Goal: Information Seeking & Learning: Learn about a topic

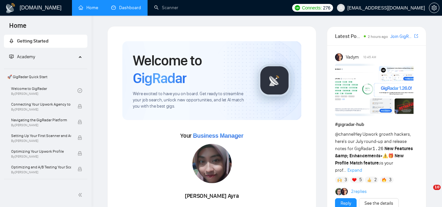
click at [139, 8] on link "Dashboard" at bounding box center [126, 8] width 30 height 6
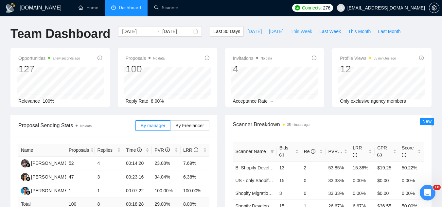
click at [292, 30] on span "This Week" at bounding box center [301, 31] width 22 height 7
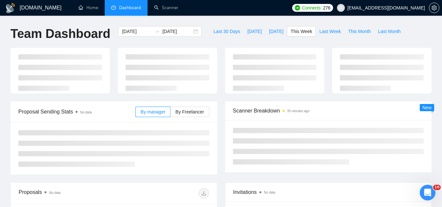
type input "[DATE]"
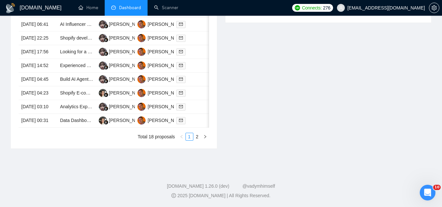
scroll to position [360, 0]
click at [195, 140] on link "2" at bounding box center [197, 136] width 7 height 7
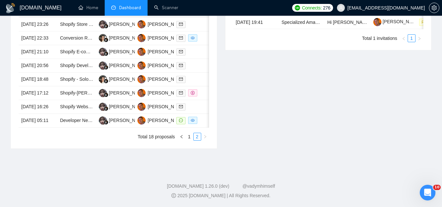
scroll to position [346, 0]
click at [189, 136] on link "1" at bounding box center [189, 136] width 7 height 7
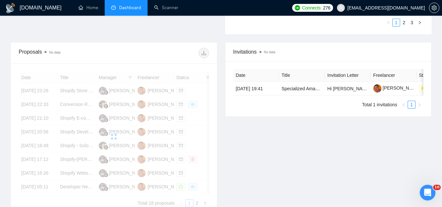
scroll to position [215, 0]
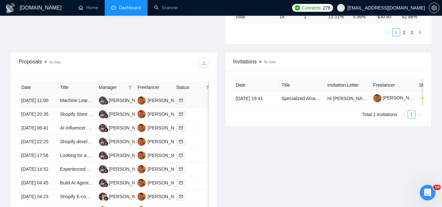
click at [79, 108] on td "Machine Learning Expert for Building Speech Model" at bounding box center [76, 101] width 39 height 14
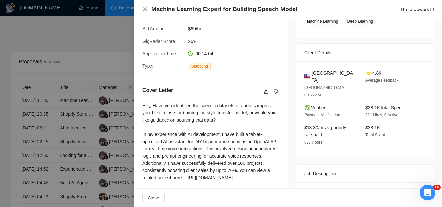
scroll to position [131, 0]
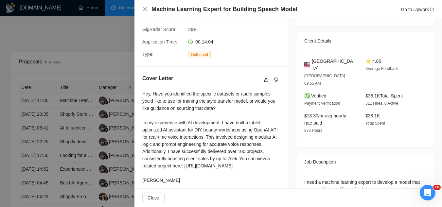
click at [116, 70] on div at bounding box center [221, 103] width 442 height 207
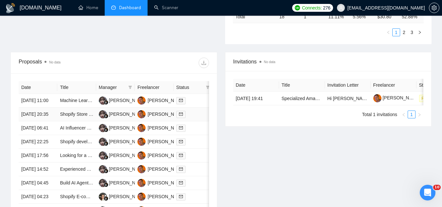
click at [77, 121] on td "Shopify Store Development/website Expert Needed. Store/site must have all the b…" at bounding box center [76, 115] width 39 height 14
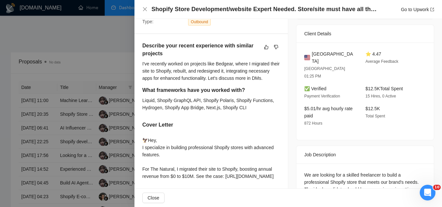
scroll to position [196, 0]
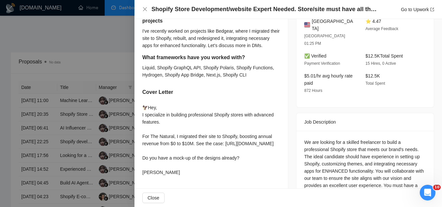
click at [105, 47] on div at bounding box center [221, 103] width 442 height 207
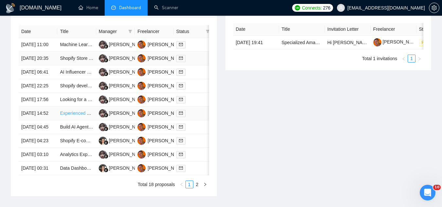
scroll to position [280, 0]
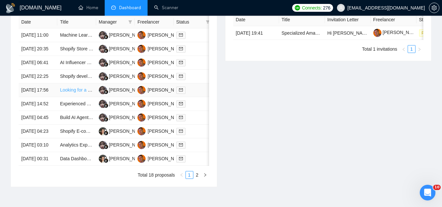
click at [71, 93] on link "Looking for a Shopify Developer Who Can Actually Code" at bounding box center [117, 89] width 115 height 5
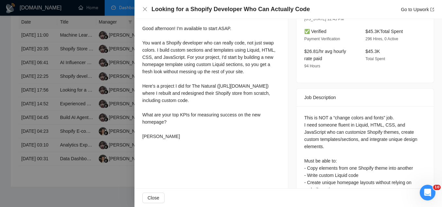
click at [83, 126] on div at bounding box center [221, 103] width 442 height 207
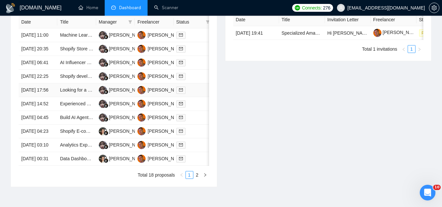
click at [77, 97] on td "Looking for a Shopify Developer Who Can Actually Code" at bounding box center [76, 90] width 39 height 14
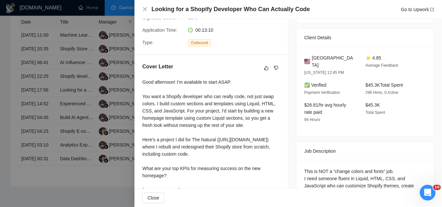
scroll to position [131, 0]
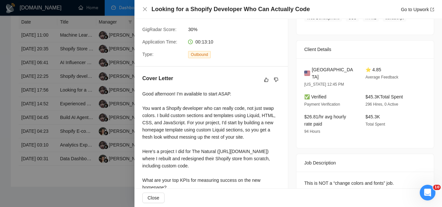
click at [96, 30] on div at bounding box center [221, 103] width 442 height 207
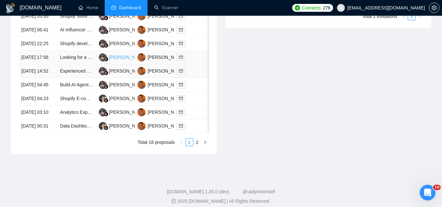
scroll to position [346, 0]
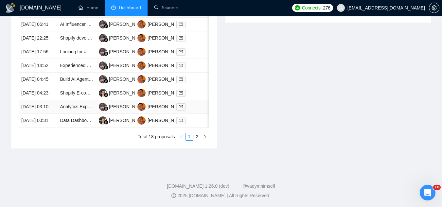
click at [79, 114] on td "Analytics Expert (Amplitude Ninja Needed)" at bounding box center [76, 107] width 39 height 14
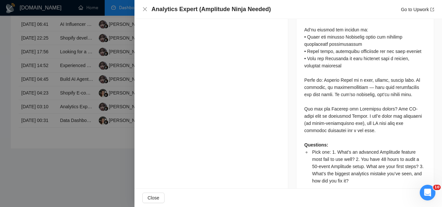
scroll to position [378, 0]
click at [401, 93] on div "Questions: Pick one: 1. What’s an advanced Amplitude feature most fail to use w…" at bounding box center [365, 62] width 122 height 245
click at [400, 91] on div "Questions: Pick one: 1. What’s an advanced Amplitude feature most fail to use w…" at bounding box center [365, 62] width 122 height 245
copy div "EU-based"
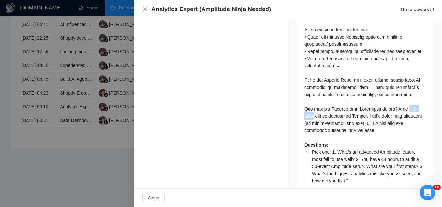
scroll to position [385, 0]
copy div "EU-based"
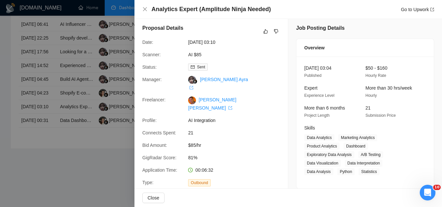
scroll to position [0, 0]
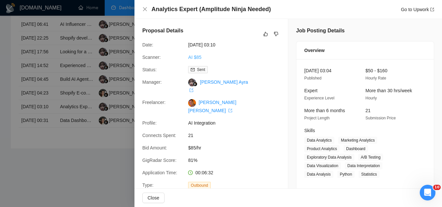
click at [194, 57] on link "AI $85" at bounding box center [194, 57] width 13 height 5
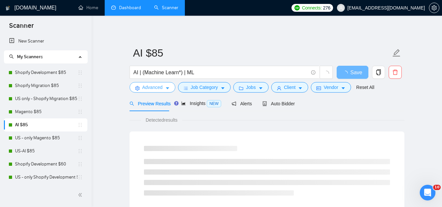
click at [144, 86] on span "Advanced" at bounding box center [152, 87] width 20 height 7
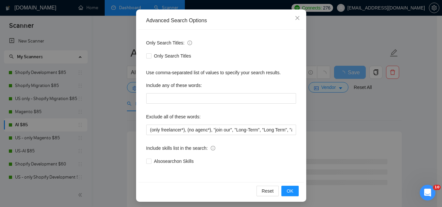
scroll to position [65, 0]
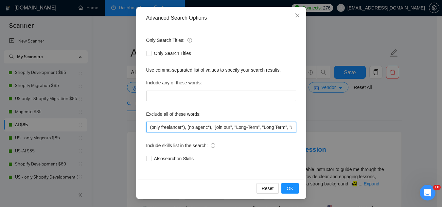
click at [146, 127] on input "(only freelancer*), (no agenc*), "join our", "Long-Term", "Long Term", "app", "…" at bounding box center [221, 127] width 150 height 10
paste input "EU-based"
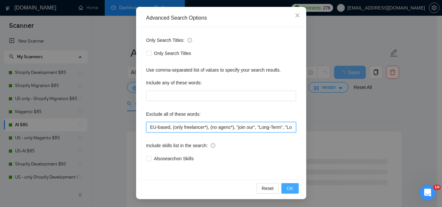
type input "EU-based, (only freelancer*), (no agenc*), "join our", "Long-Term", "Long Term"…"
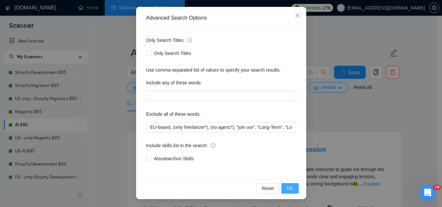
click at [288, 186] on span "OK" at bounding box center [289, 188] width 7 height 7
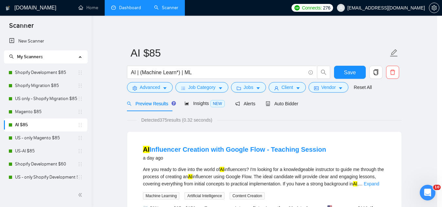
scroll to position [32, 0]
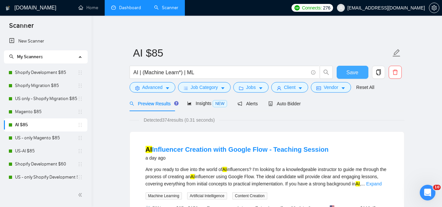
click at [358, 73] on button "Save" at bounding box center [352, 72] width 32 height 13
click at [127, 7] on link "Dashboard" at bounding box center [126, 8] width 30 height 6
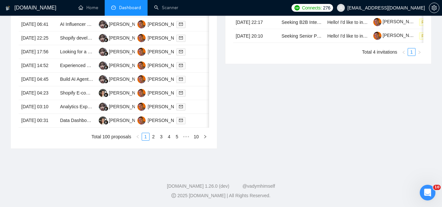
scroll to position [360, 0]
click at [77, 114] on td "Analytics Expert (Amplitude Ninja Needed)" at bounding box center [76, 107] width 39 height 14
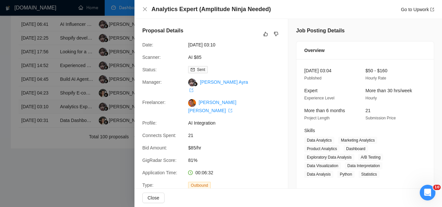
click at [77, 123] on div at bounding box center [221, 103] width 442 height 207
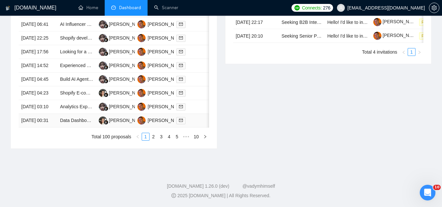
click at [89, 127] on td "Data Dashboard & Intelligence System Architect" at bounding box center [76, 121] width 39 height 14
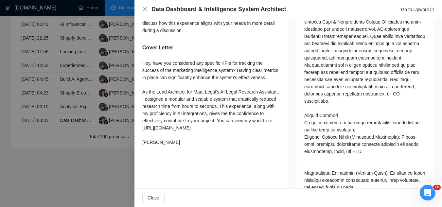
click at [97, 178] on div at bounding box center [221, 103] width 442 height 207
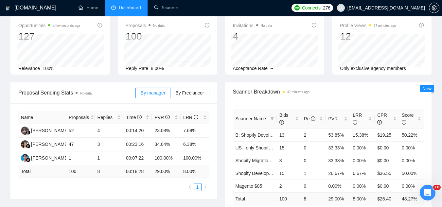
scroll to position [0, 0]
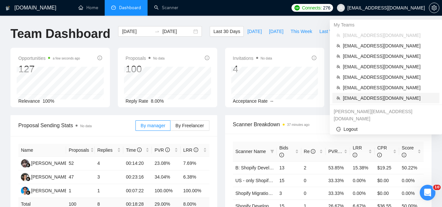
click at [381, 97] on span "[EMAIL_ADDRESS][DOMAIN_NAME]" at bounding box center [389, 97] width 93 height 7
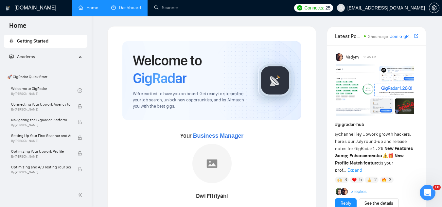
click at [133, 8] on link "Dashboard" at bounding box center [126, 8] width 30 height 6
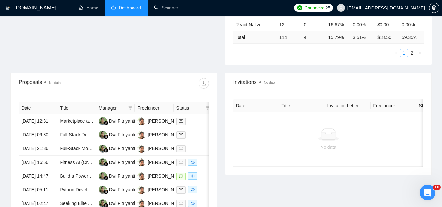
scroll to position [229, 0]
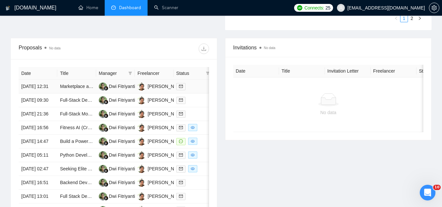
click at [89, 93] on td "Marketplace app - ongoing development and support" at bounding box center [76, 87] width 39 height 14
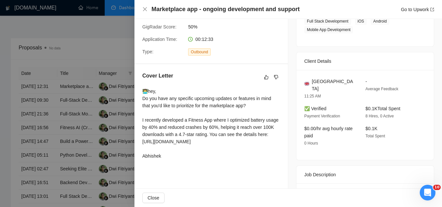
scroll to position [131, 0]
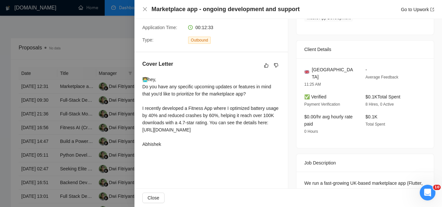
click at [110, 47] on div at bounding box center [221, 103] width 442 height 207
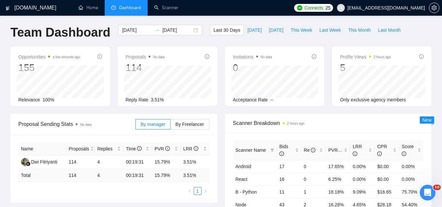
scroll to position [0, 0]
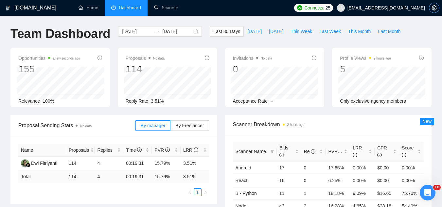
click at [432, 11] on button "button" at bounding box center [434, 8] width 10 height 10
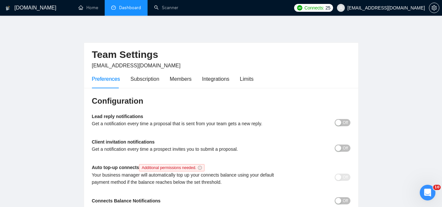
click at [137, 10] on link "Dashboard" at bounding box center [126, 8] width 30 height 6
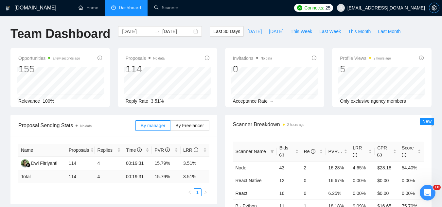
click at [434, 8] on icon "setting" at bounding box center [433, 7] width 5 height 5
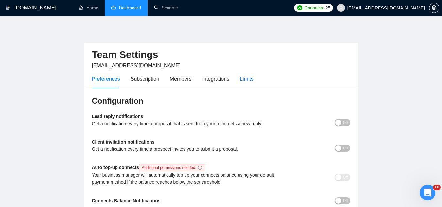
click at [250, 76] on div "Limits" at bounding box center [247, 79] width 14 height 8
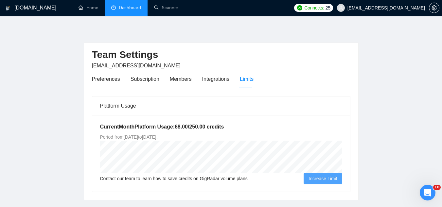
click at [426, 195] on icon "Open Intercom Messenger" at bounding box center [427, 192] width 11 height 11
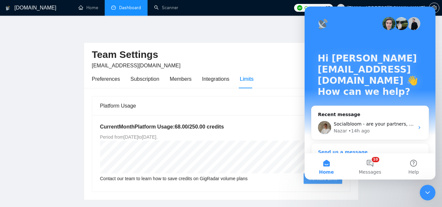
scroll to position [33, 0]
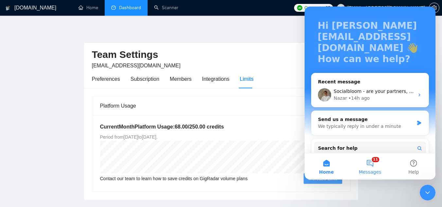
click at [375, 170] on span "Messages" at bounding box center [370, 172] width 23 height 5
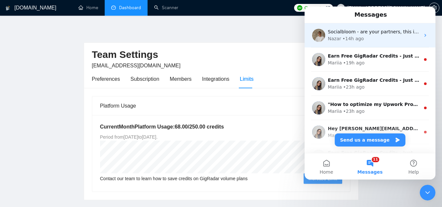
click at [380, 42] on div "Nazar • 14h ago" at bounding box center [374, 38] width 92 height 7
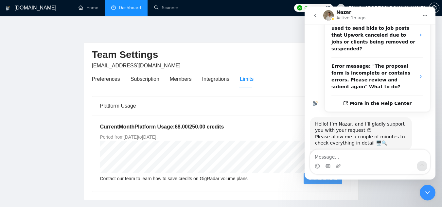
scroll to position [219, 0]
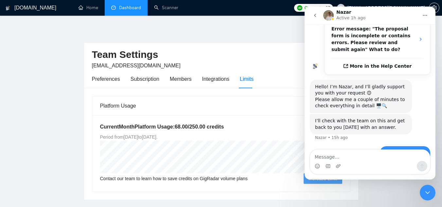
click at [427, 196] on icon "Close Intercom Messenger" at bounding box center [427, 193] width 8 height 8
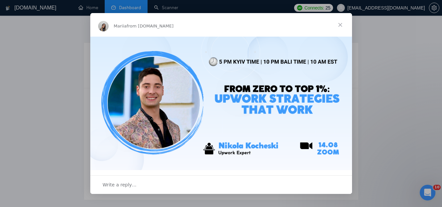
scroll to position [0, 0]
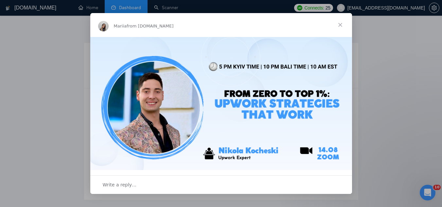
click at [341, 23] on span "Close" at bounding box center [340, 25] width 24 height 24
